Goal: Transaction & Acquisition: Purchase product/service

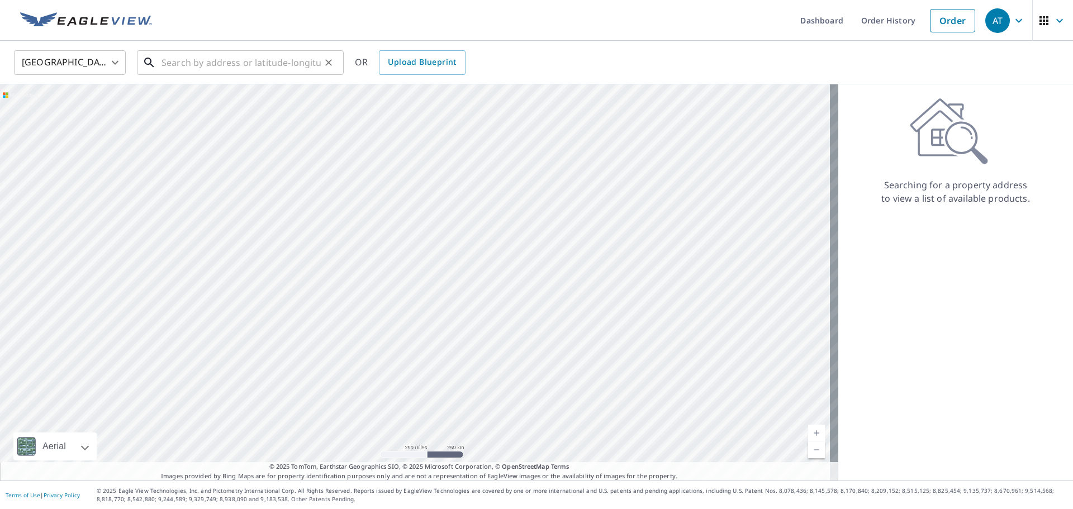
click at [281, 69] on input "text" at bounding box center [241, 62] width 159 height 31
paste input "[STREET_ADDRESS][US_STATE]"
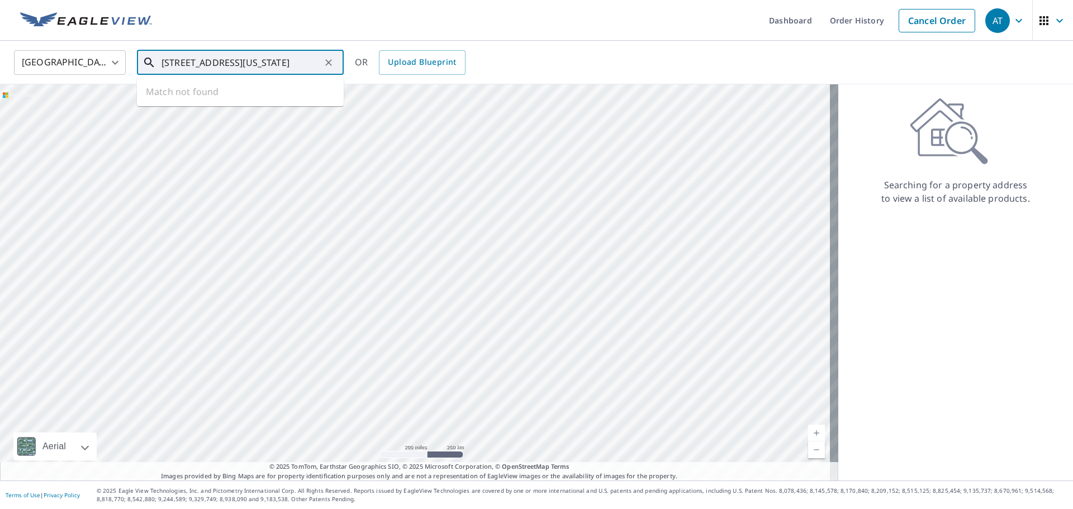
scroll to position [0, 13]
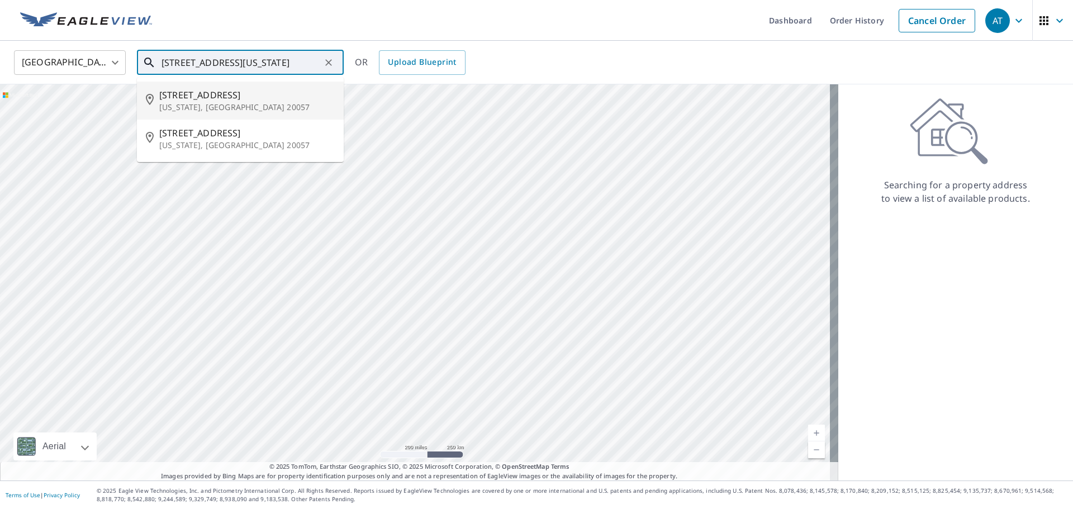
click at [225, 99] on span "[STREET_ADDRESS]" at bounding box center [247, 94] width 176 height 13
type input "[STREET_ADDRESS][US_STATE]"
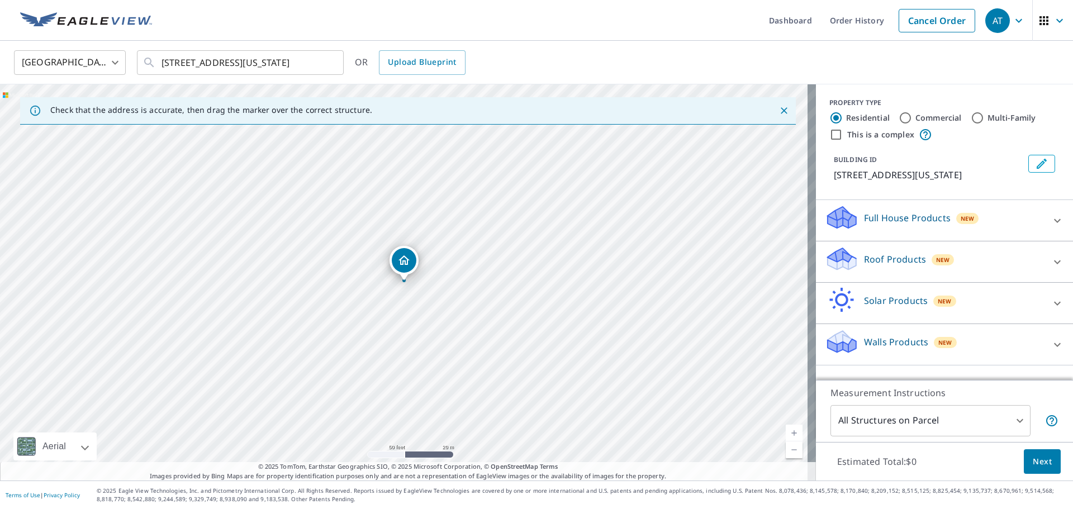
click at [899, 115] on input "Commercial" at bounding box center [905, 117] width 13 height 13
radio input "true"
type input "4"
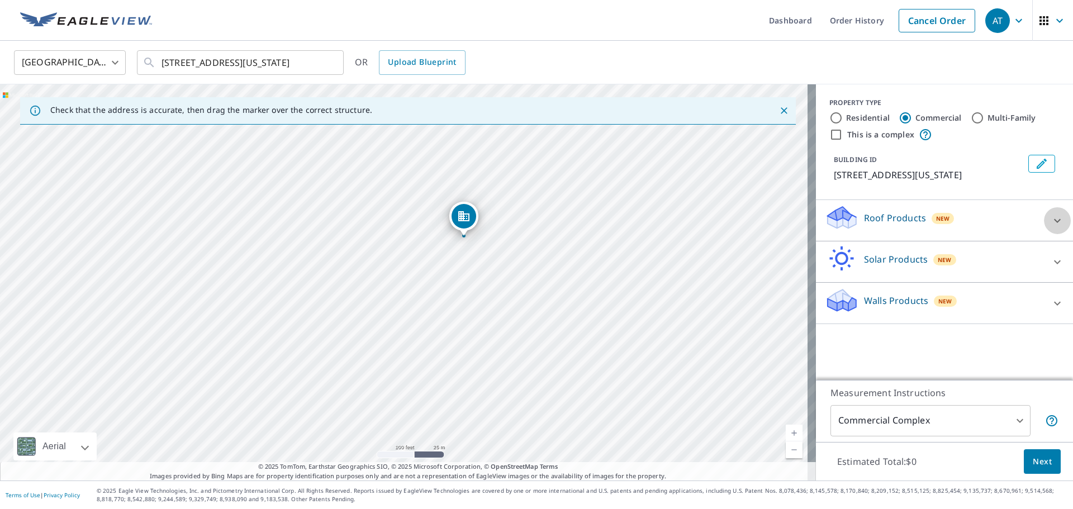
click at [1051, 228] on icon at bounding box center [1057, 220] width 13 height 13
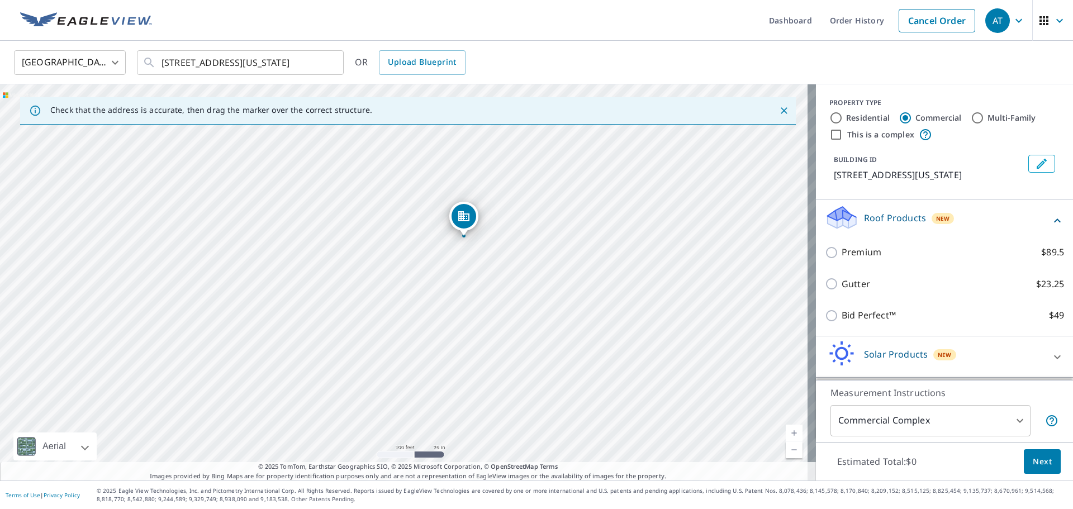
click at [1051, 228] on icon at bounding box center [1057, 220] width 13 height 13
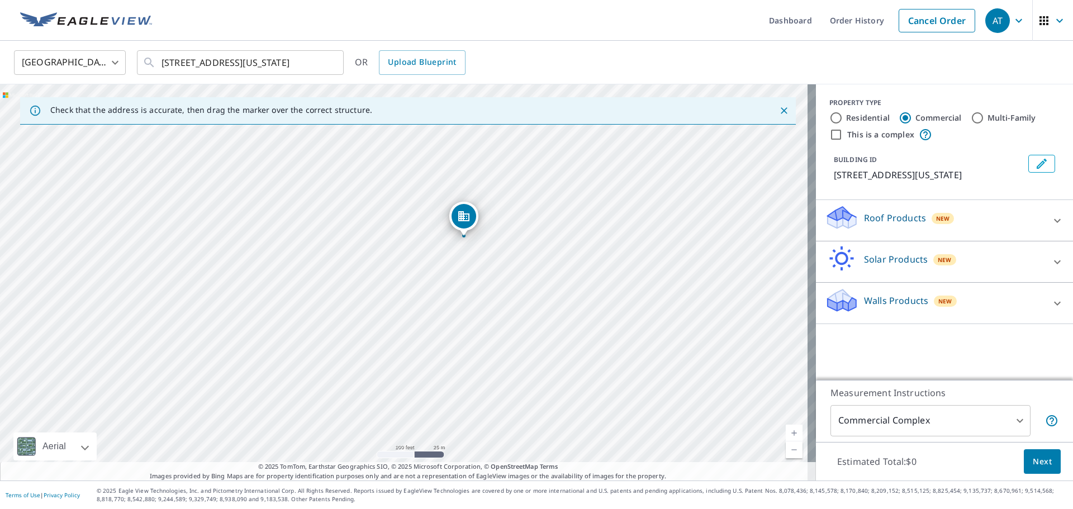
click at [1051, 269] on icon at bounding box center [1057, 261] width 13 height 13
click at [1059, 229] on div at bounding box center [1057, 220] width 27 height 27
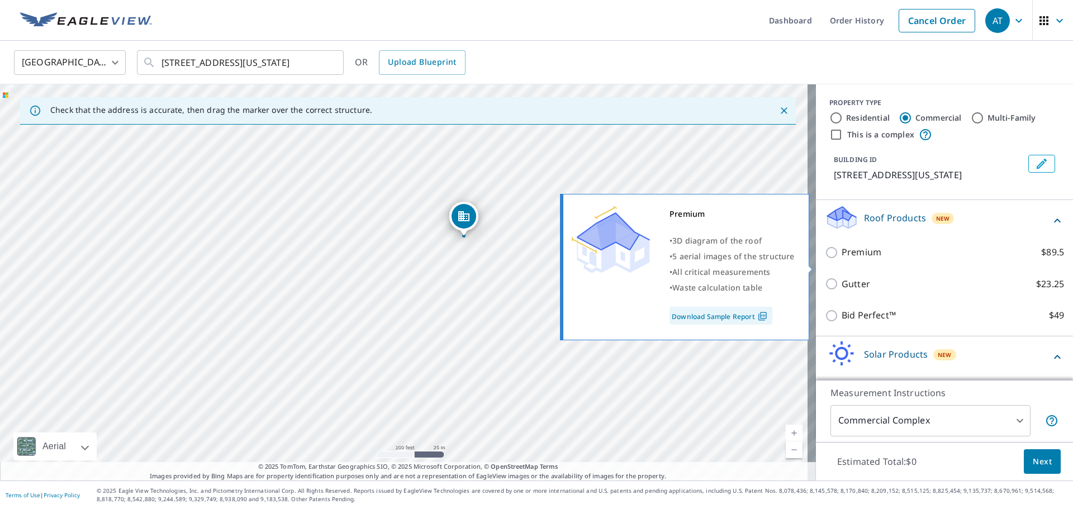
click at [825, 259] on input "Premium $89.5" at bounding box center [833, 252] width 17 height 13
checkbox input "true"
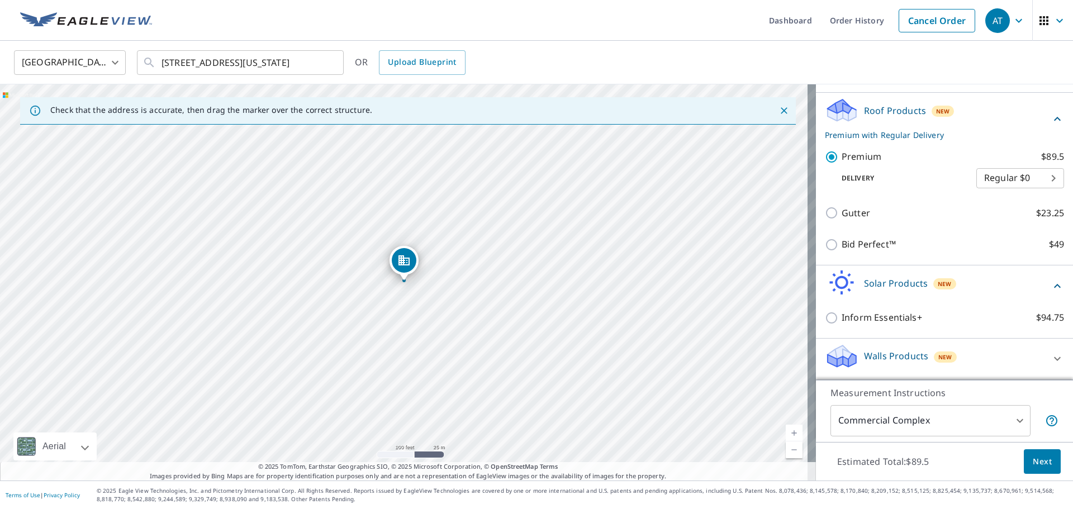
scroll to position [121, 0]
click at [1044, 181] on body "AT AT Dashboard Order History Cancel Order AT [GEOGRAPHIC_DATA] US ​ [STREET_AD…" at bounding box center [536, 254] width 1073 height 509
click at [1026, 201] on li "Express $31.75" at bounding box center [1004, 198] width 88 height 20
type input "4"
click at [1008, 352] on div "Walls Products New" at bounding box center [934, 359] width 219 height 32
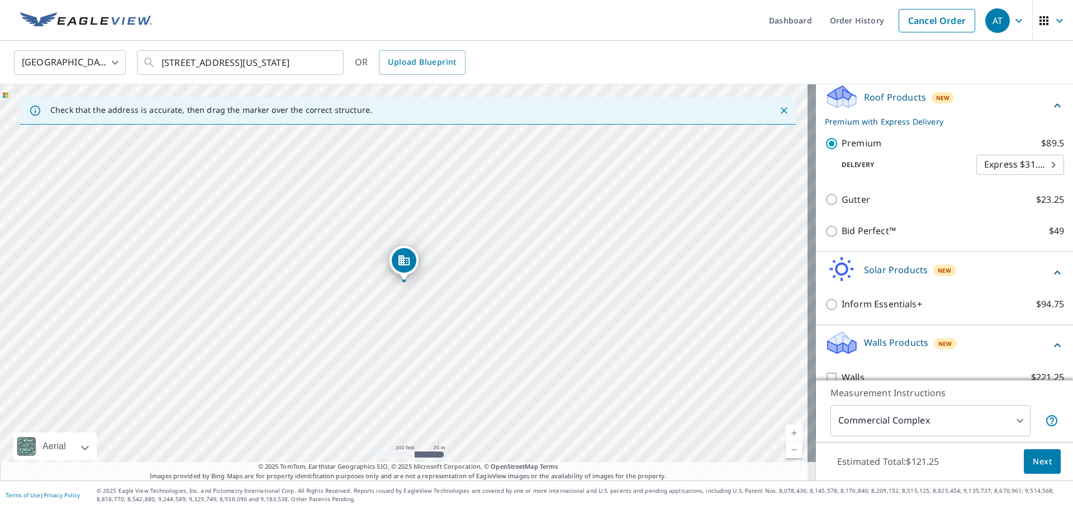
scroll to position [153, 0]
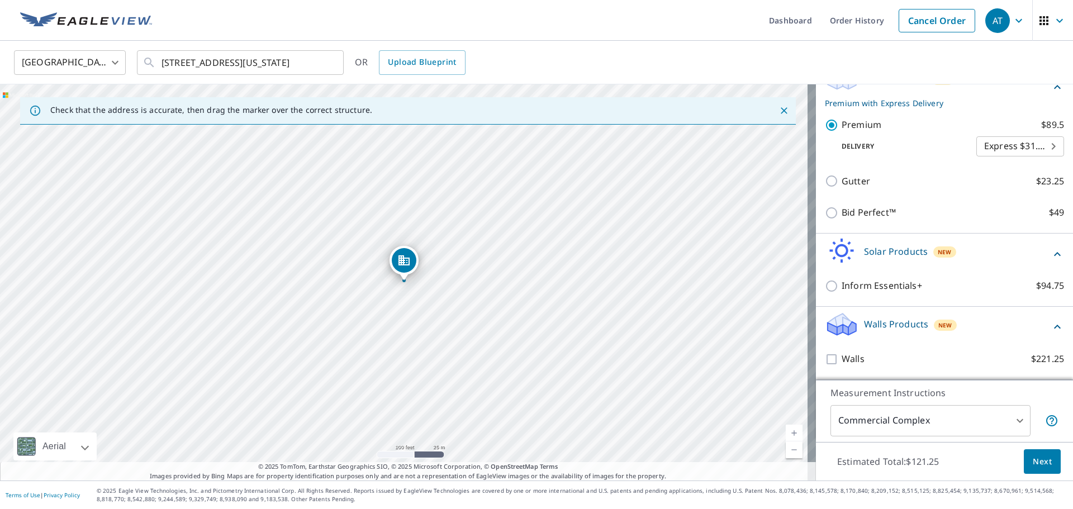
click at [971, 417] on body "AT AT Dashboard Order History Cancel Order AT [GEOGRAPHIC_DATA] US ​ [STREET_AD…" at bounding box center [536, 254] width 1073 height 509
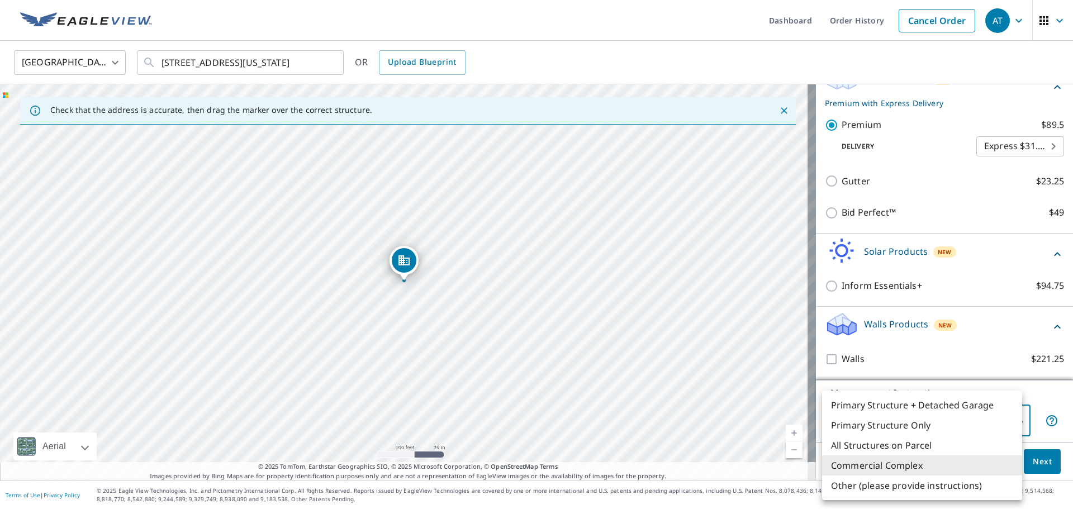
click at [948, 468] on li "Commercial Complex" at bounding box center [922, 466] width 200 height 20
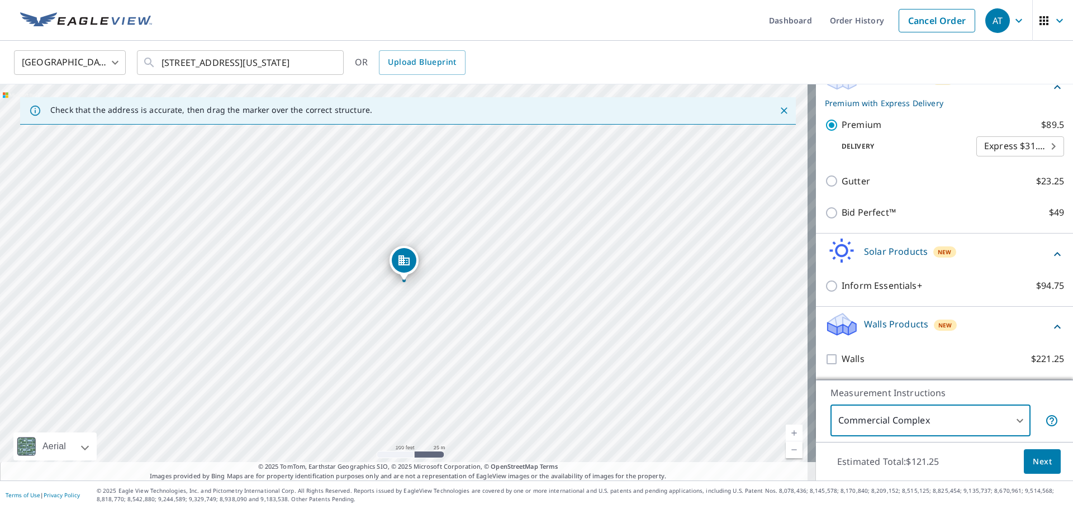
click at [1039, 469] on button "Next" at bounding box center [1042, 461] width 37 height 25
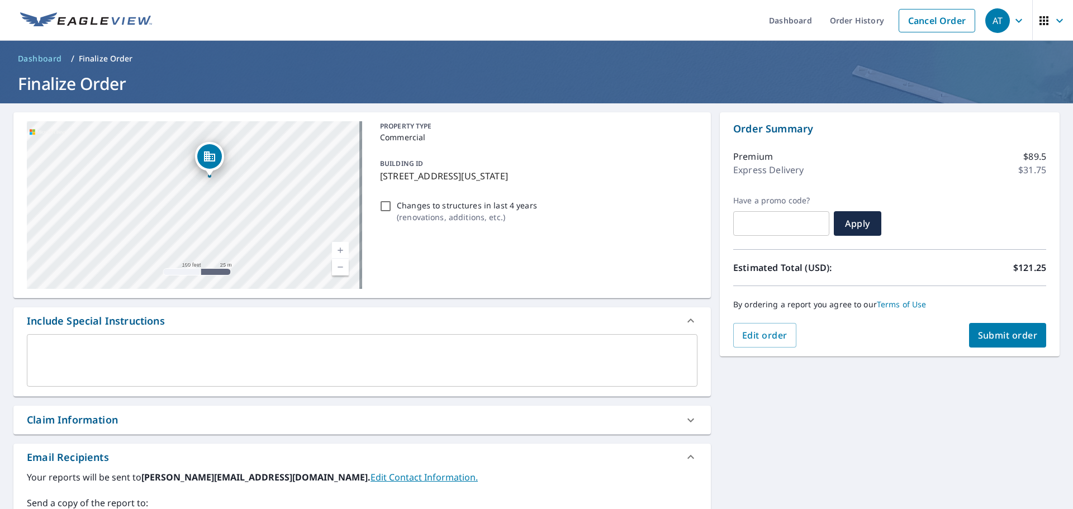
drag, startPoint x: 255, startPoint y: 190, endPoint x: 282, endPoint y: 267, distance: 81.3
click at [282, 267] on div "[STREET_ADDRESS][US_STATE]" at bounding box center [194, 205] width 335 height 168
drag, startPoint x: 247, startPoint y: 198, endPoint x: 244, endPoint y: 221, distance: 23.1
click at [244, 221] on div "[STREET_ADDRESS][US_STATE]" at bounding box center [194, 205] width 335 height 168
click at [112, 349] on textarea at bounding box center [362, 361] width 655 height 32
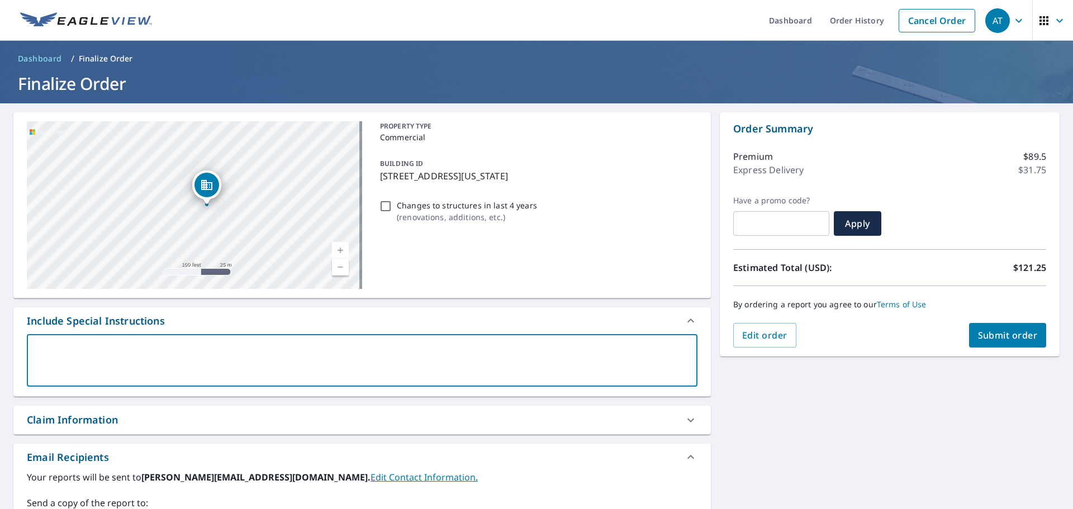
type textarea "I"
type textarea "x"
type textarea "In"
type textarea "x"
type textarea "Inc"
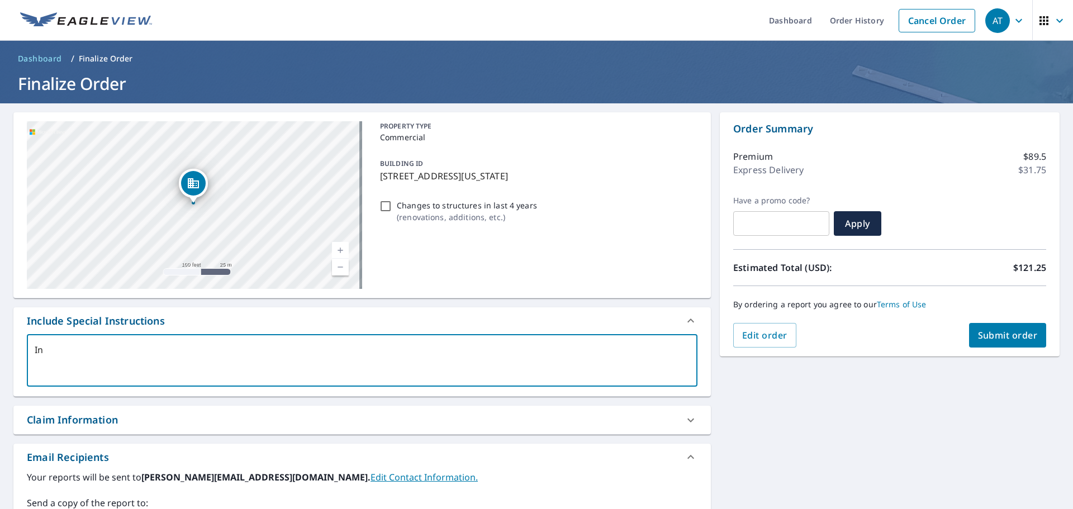
type textarea "x"
type textarea "Incl"
type textarea "x"
type textarea "Inclu"
type textarea "x"
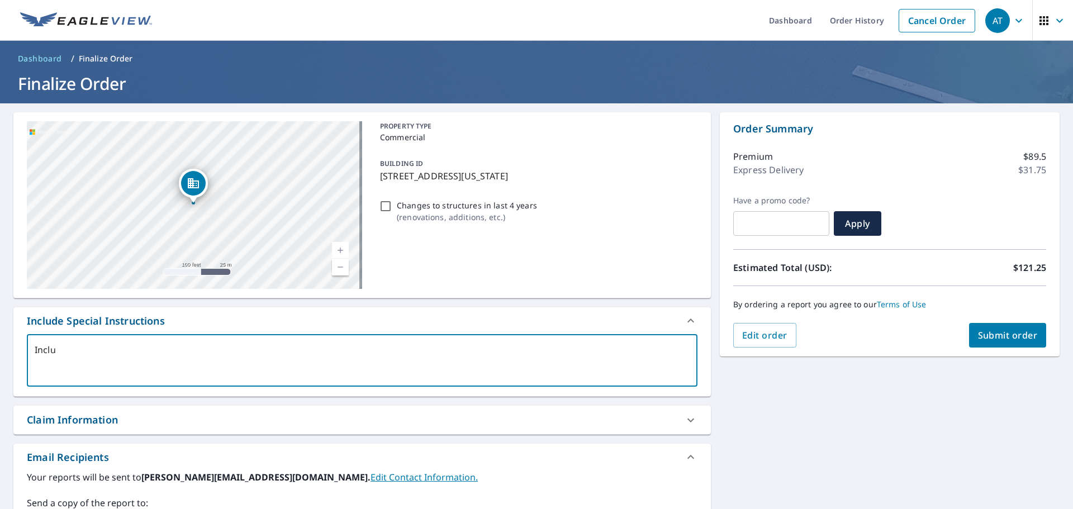
type textarea "Includ"
type textarea "x"
type textarea "Include"
type textarea "x"
type textarea "Include"
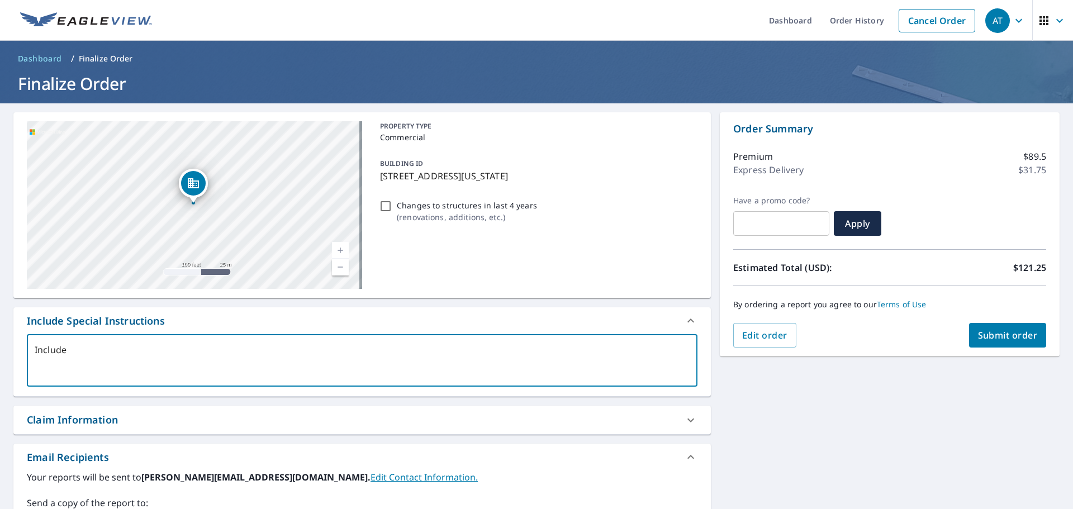
type textarea "x"
type textarea "Include b"
type textarea "x"
type textarea "Include bo"
type textarea "x"
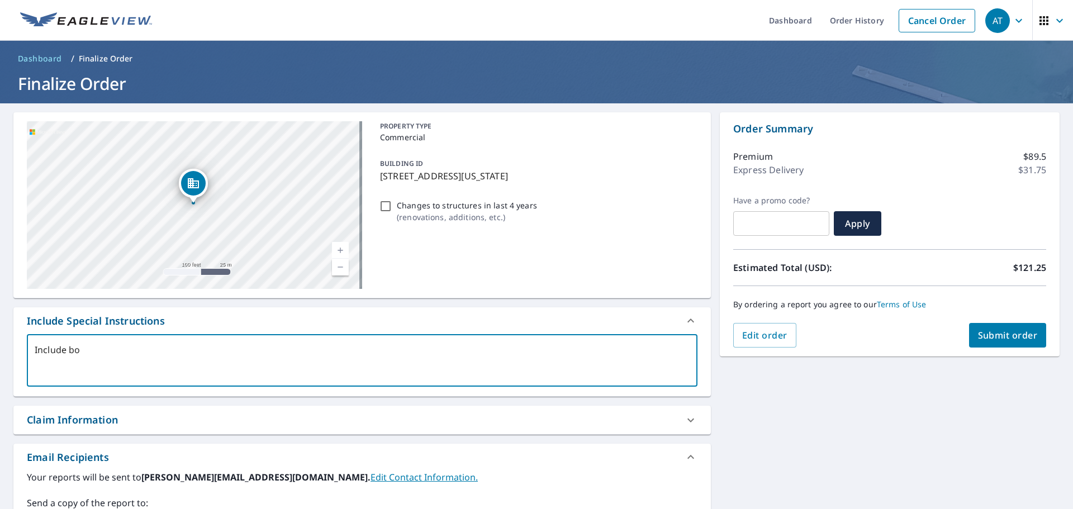
type textarea "Include bot"
type textarea "x"
type textarea "Include both"
type textarea "x"
type textarea "Include both"
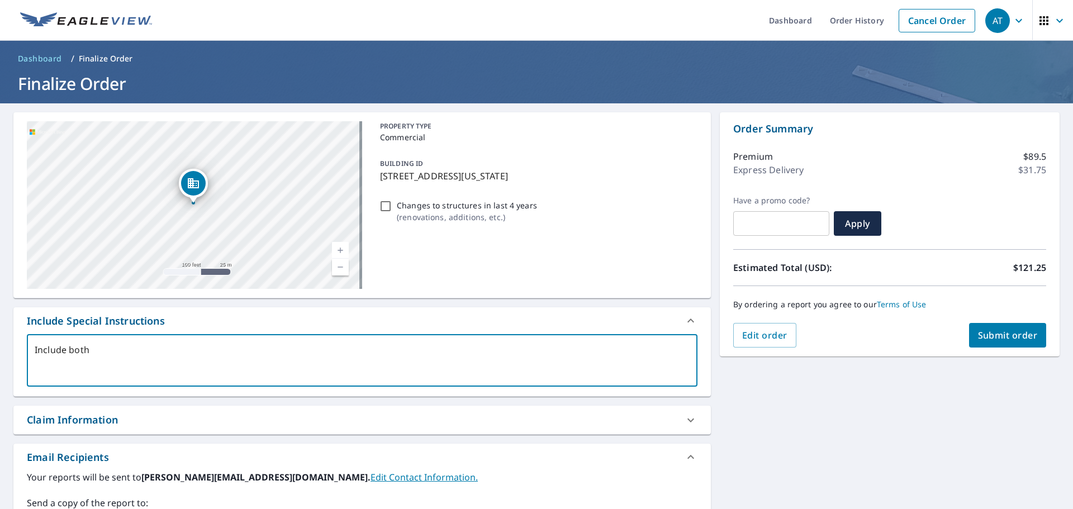
type textarea "x"
type textarea "Include both s"
type textarea "x"
type textarea "Include both st"
type textarea "x"
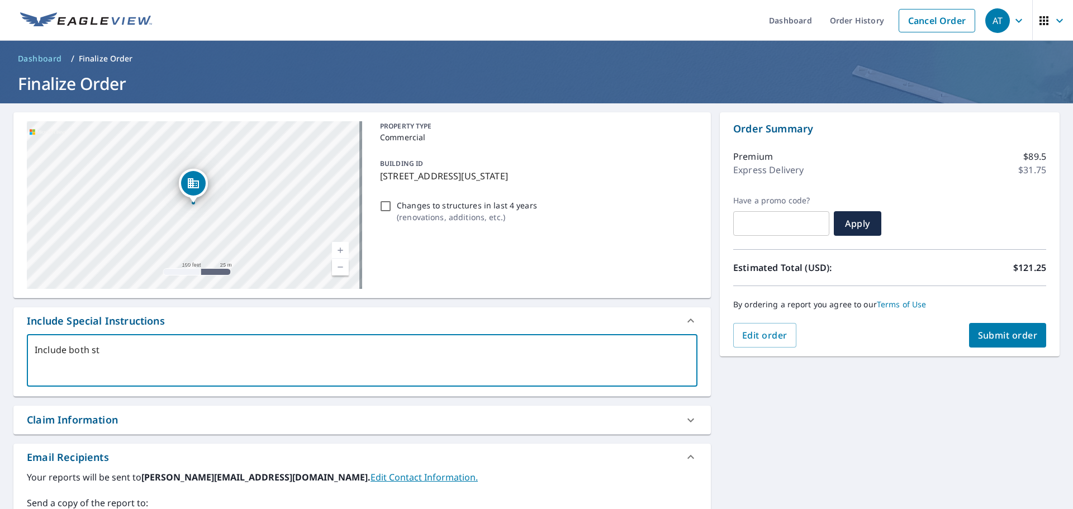
type textarea "Include both sta"
type textarea "x"
type textarea "Include both [PERSON_NAME]"
type textarea "x"
type textarea "Include both stand"
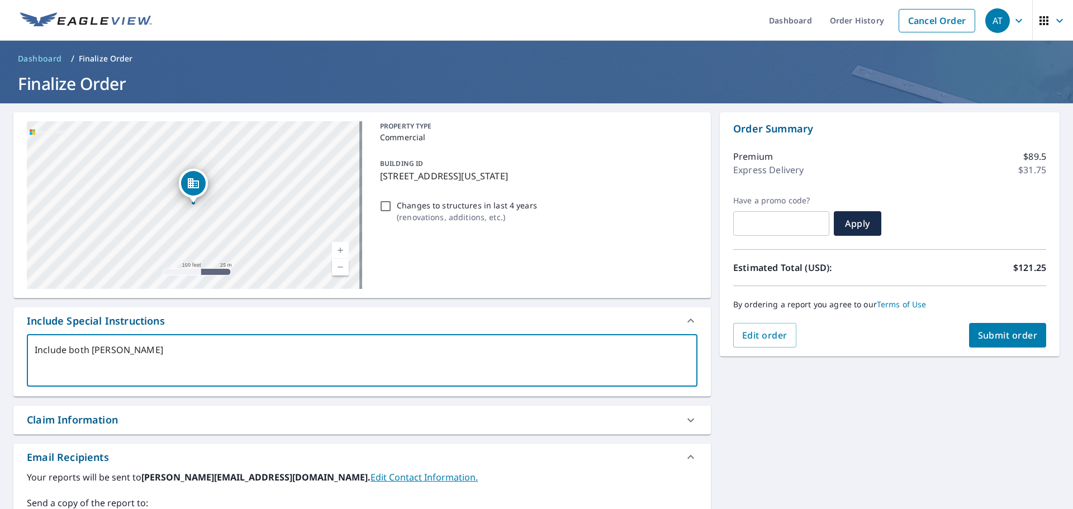
type textarea "x"
type textarea "Include both standi"
type textarea "x"
type textarea "Include both standin"
type textarea "x"
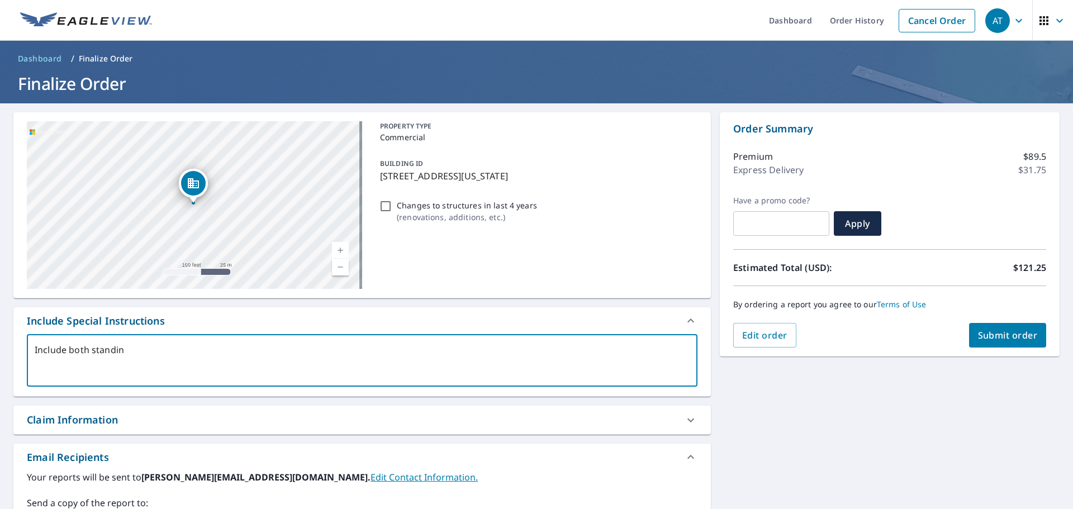
type textarea "Include both standing"
type textarea "x"
type textarea "Include both standing"
type textarea "x"
type textarea "Include both standing s"
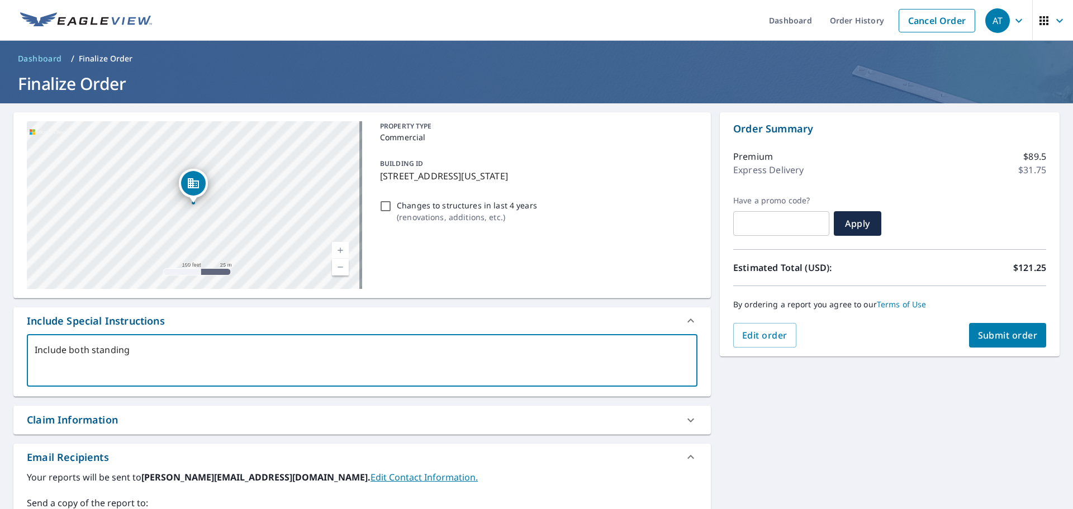
type textarea "x"
type textarea "Include both standing se"
type textarea "x"
type textarea "Include both standing sea"
type textarea "x"
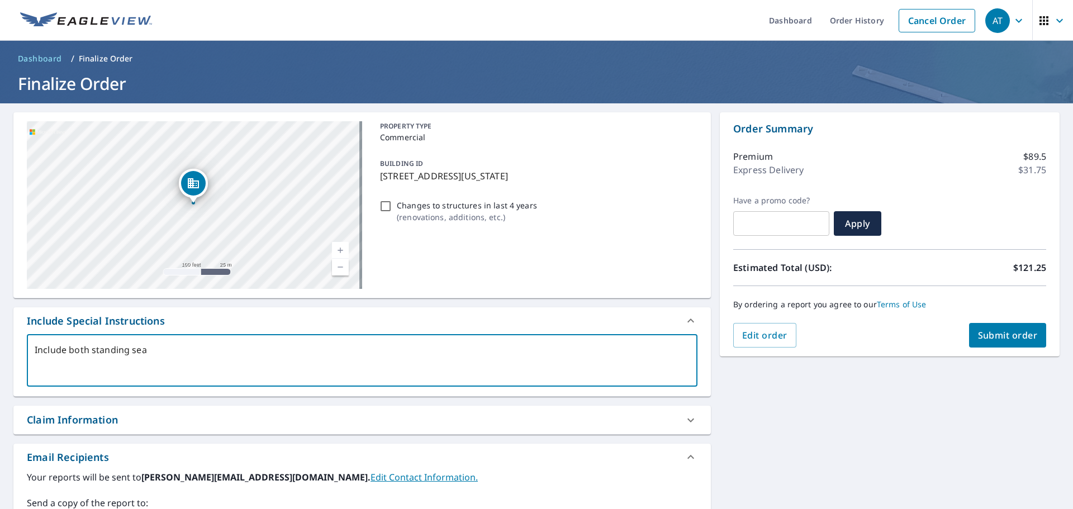
type textarea "Include both standing seam"
type textarea "x"
type textarea "Include both standing seam"
type textarea "x"
type textarea "Include both standing seam r"
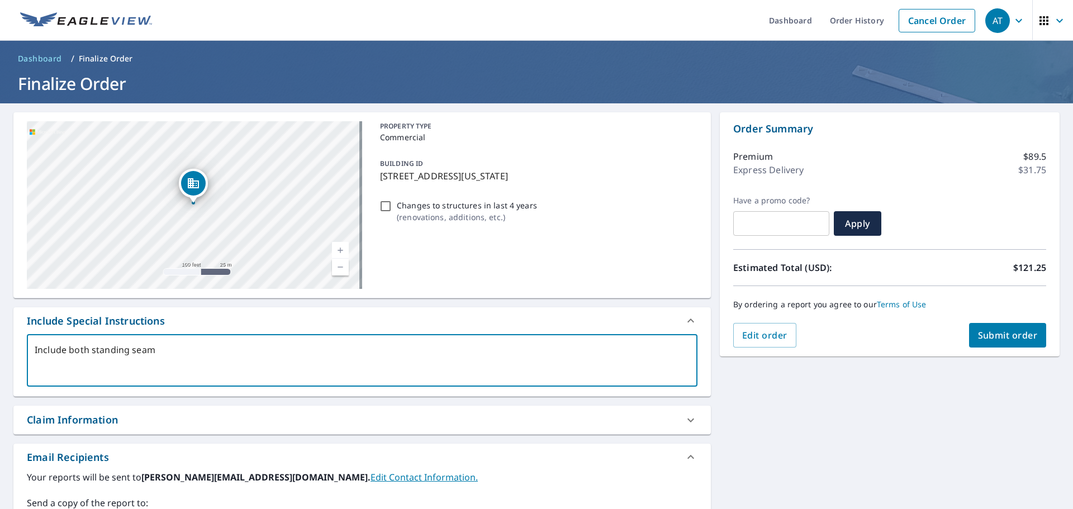
type textarea "x"
type textarea "Include both standing seam ro"
type textarea "x"
type textarea "Include both standing seam roo"
type textarea "x"
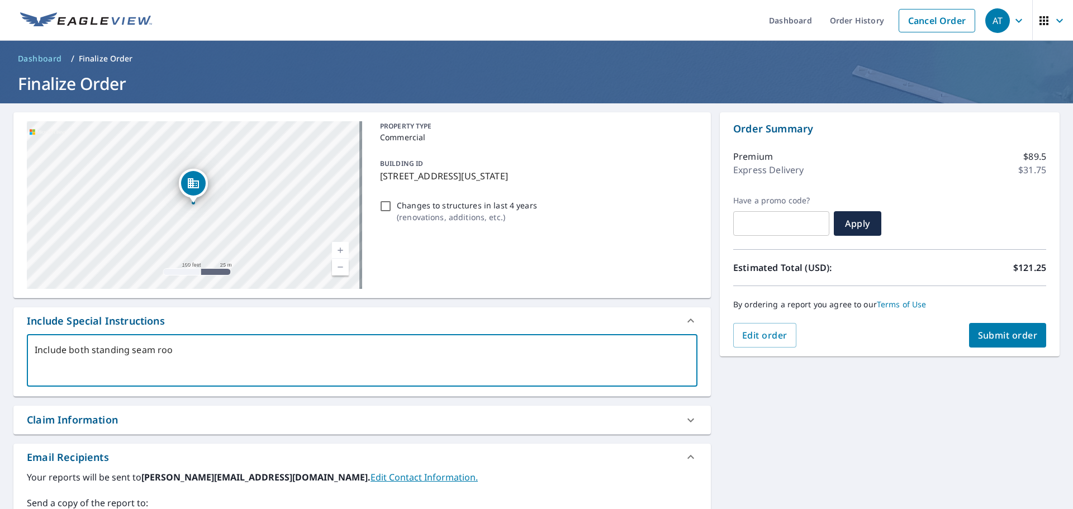
type textarea "Include both standing seam roof"
type textarea "x"
type textarea "Include both standing seam roofs"
type textarea "x"
type textarea "Include both standing seam roofs"
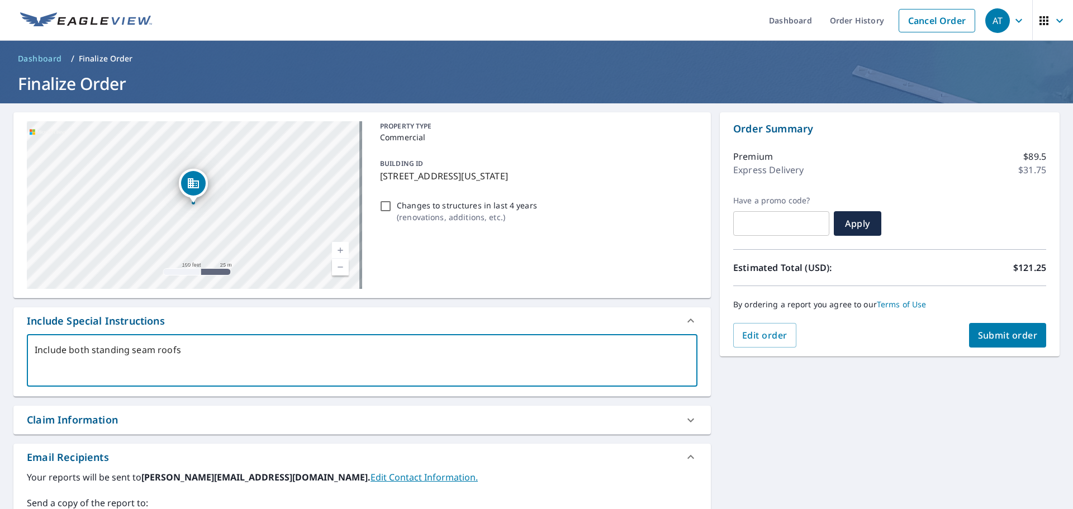
type textarea "x"
type textarea "Include both standing seam roofs a"
type textarea "x"
type textarea "Include both standing seam roofs an"
type textarea "x"
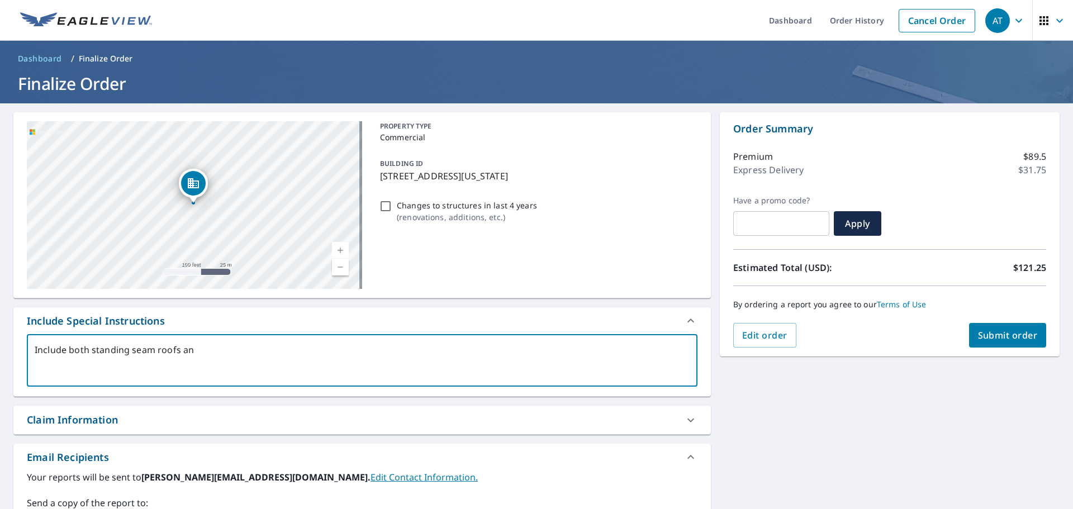
type textarea "Include both standing seam roofs and"
type textarea "x"
type textarea "Include both standing seam roofs and"
type textarea "x"
type textarea "Include both standing seam roofs and f"
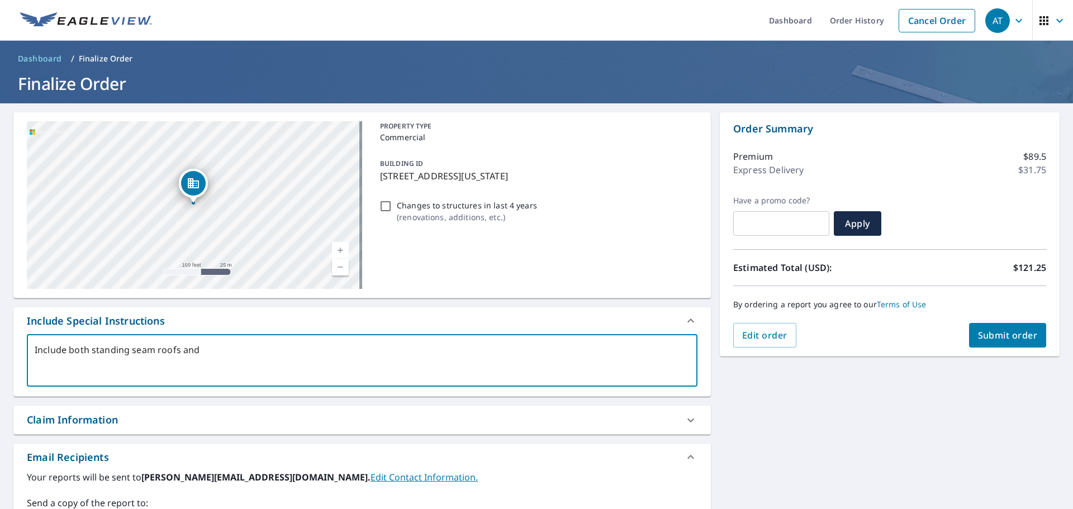
type textarea "x"
type textarea "Include both standing seam roofs and fl"
type textarea "x"
type textarea "Include both standing seam roofs and fla"
type textarea "x"
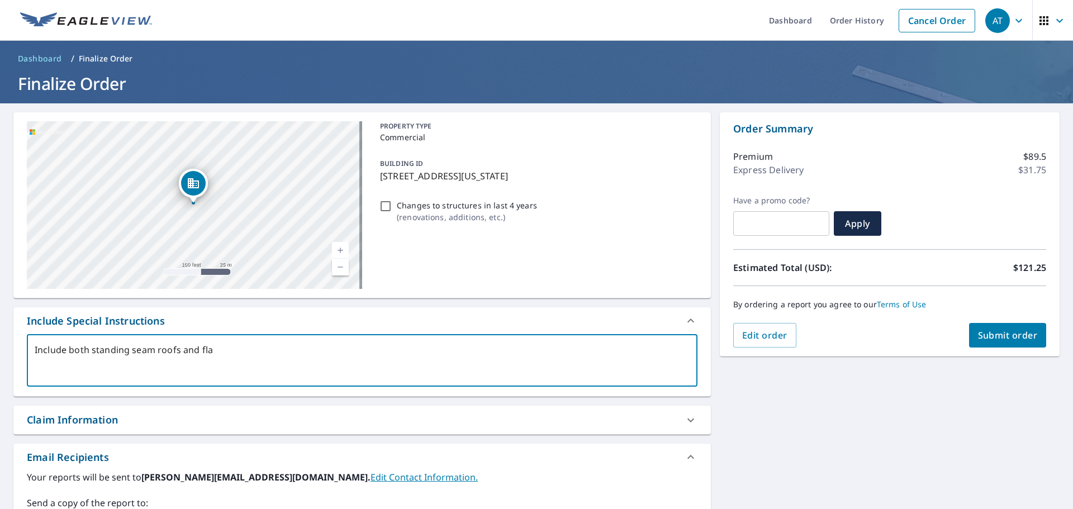
type textarea "Include both standing seam roofs and flat"
type textarea "x"
type textarea "Include both standing seam roofs and flat"
type textarea "x"
type textarea "Include both standing seam roofs and flat r"
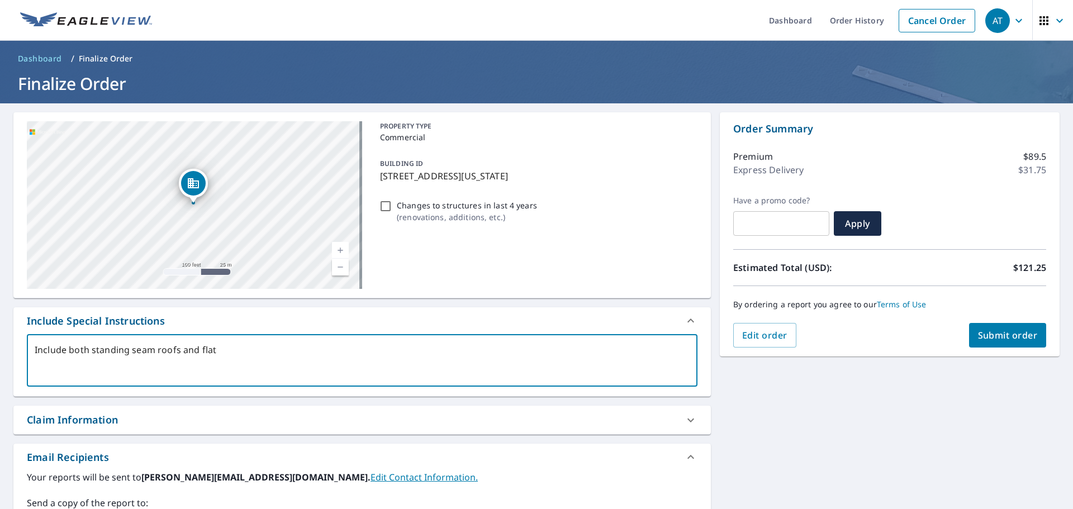
type textarea "x"
type textarea "Include both standing seam roofs and flat ro"
type textarea "x"
type textarea "Include both standing seam roofs and flat roo"
type textarea "x"
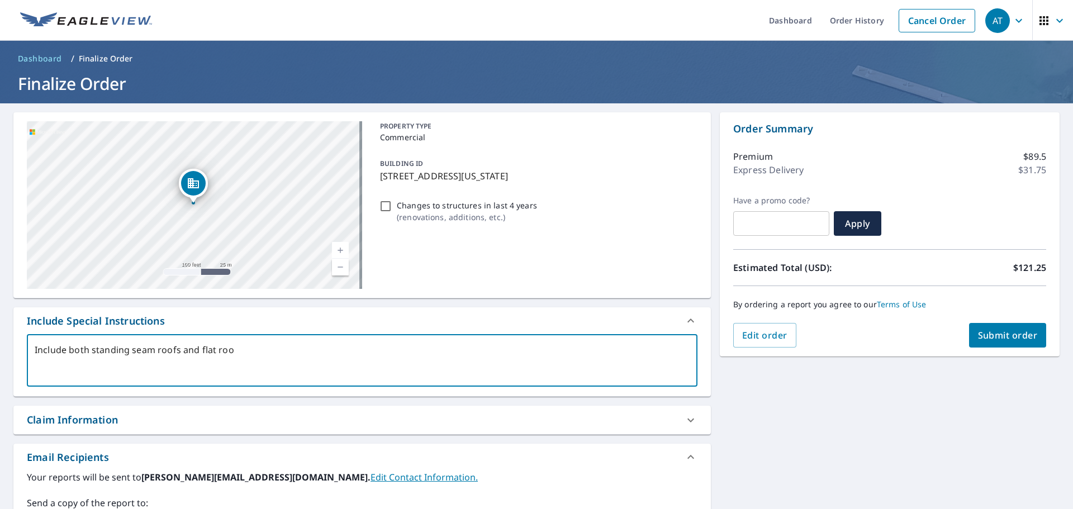
type textarea "Include both standing seam roofs and flat roof"
type textarea "x"
type textarea "Include both standing seam roofs and flat roofs"
type textarea "x"
type textarea "Include both standing seam roofs and flat roof"
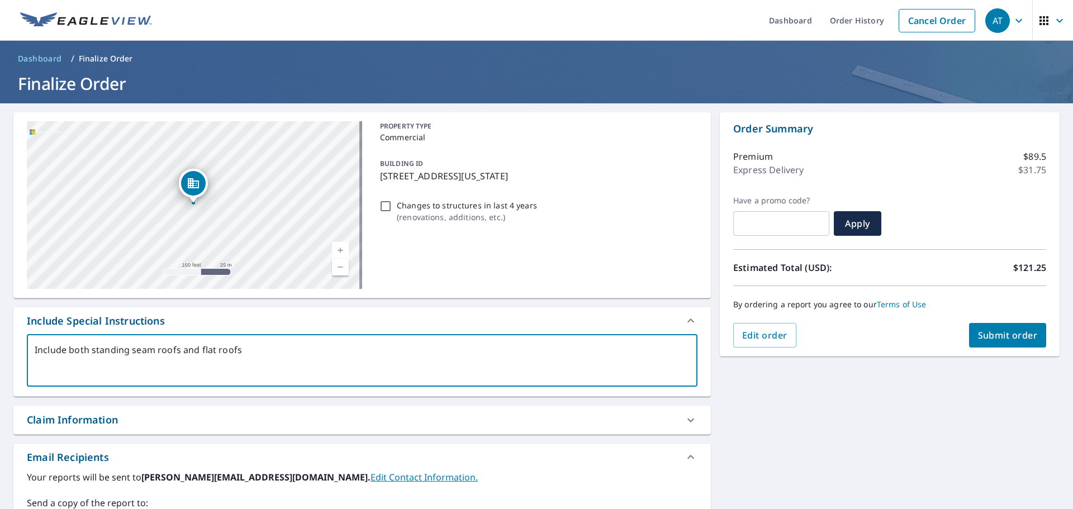
type textarea "x"
type textarea "Include both standing seam roofs and flat roofs"
type textarea "x"
type textarea "Include both standing seam roofs and flat roofs"
click at [1017, 336] on span "Submit order" at bounding box center [1008, 335] width 60 height 12
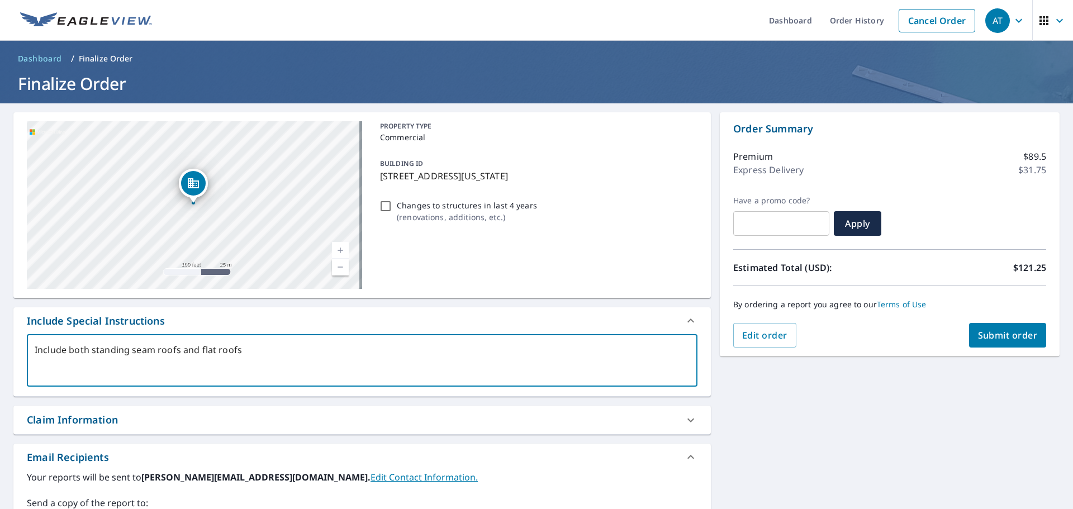
type textarea "x"
